Goal: Navigation & Orientation: Find specific page/section

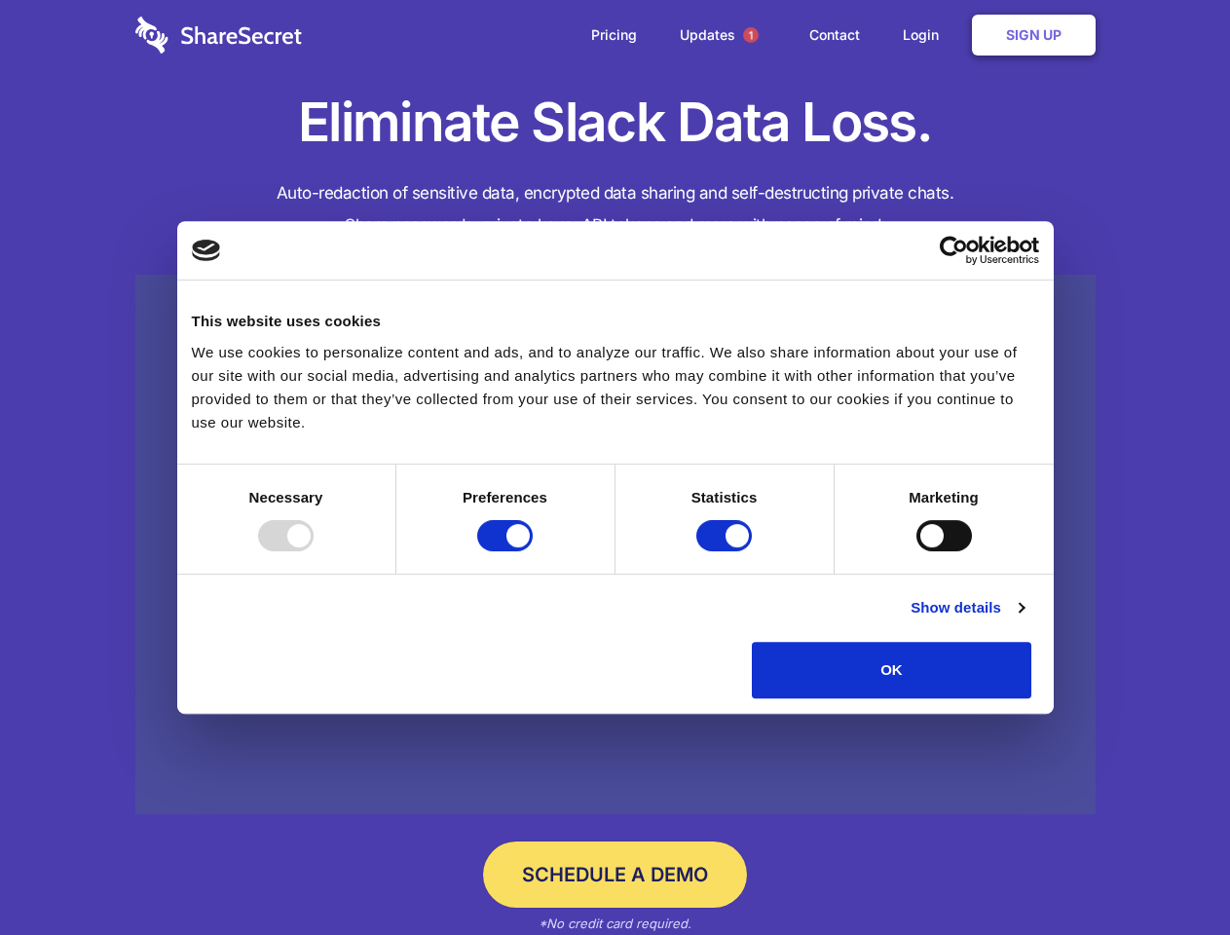
click at [314, 551] on div at bounding box center [286, 535] width 56 height 31
click at [533, 551] on input "Preferences" at bounding box center [505, 535] width 56 height 31
checkbox input "false"
click at [726, 551] on input "Statistics" at bounding box center [724, 535] width 56 height 31
checkbox input "false"
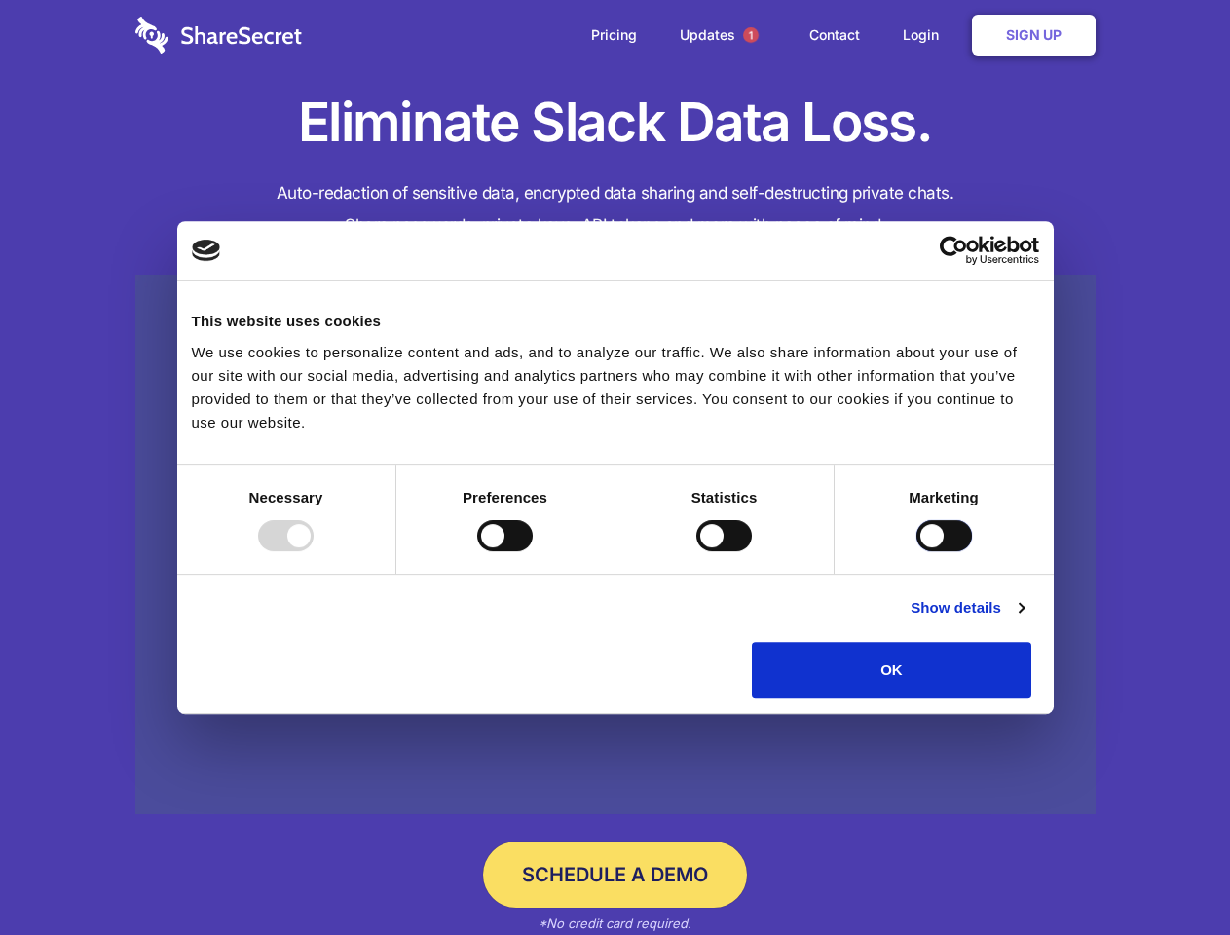
click at [916, 551] on input "Marketing" at bounding box center [944, 535] width 56 height 31
checkbox input "true"
click at [1023, 619] on link "Show details" at bounding box center [966, 607] width 113 height 23
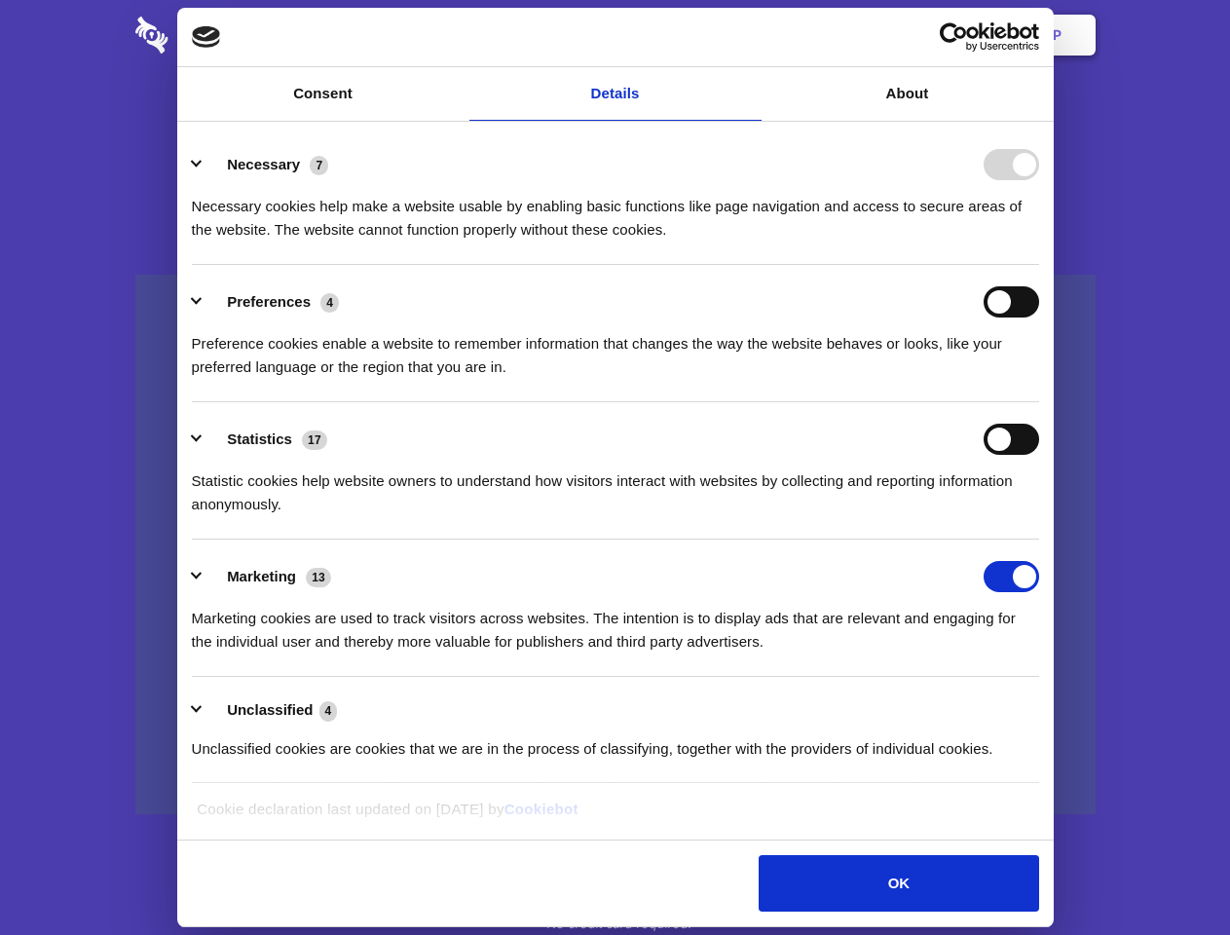
click at [1039, 265] on li "Necessary 7 Necessary cookies help make a website usable by enabling basic func…" at bounding box center [615, 196] width 847 height 137
click at [750, 35] on span "1" at bounding box center [751, 35] width 16 height 16
